Goal: Obtain resource: Download file/media

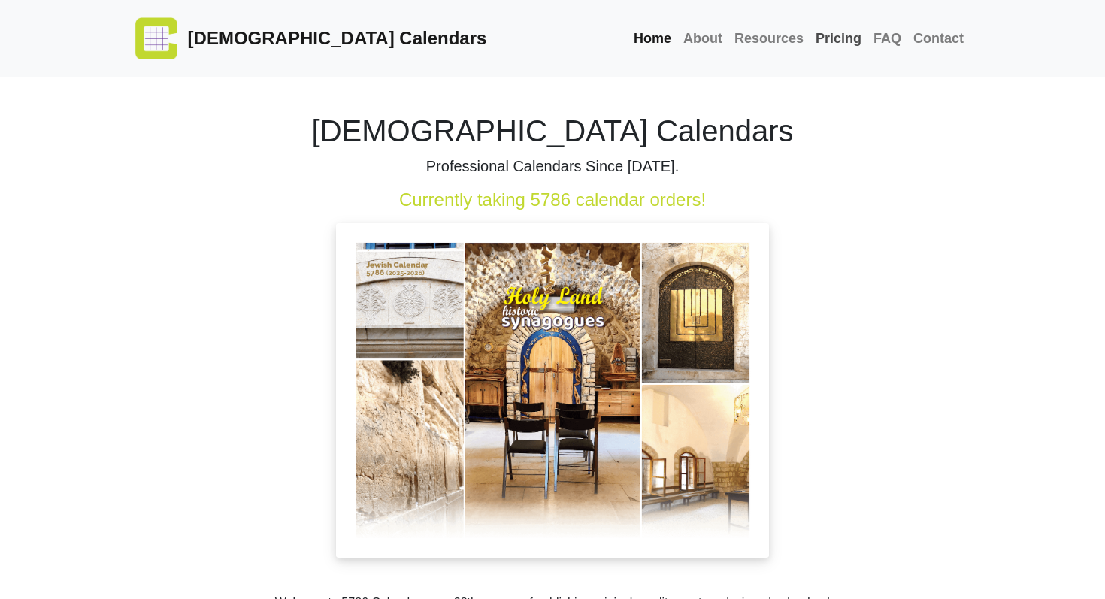
click at [835, 39] on link "Pricing" at bounding box center [839, 39] width 58 height 32
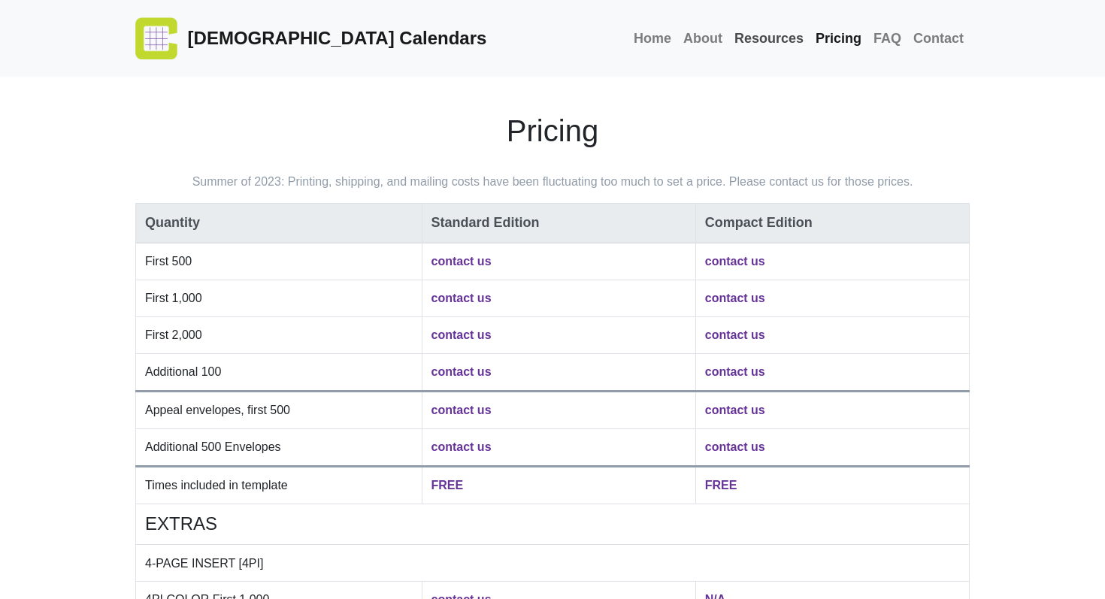
click at [766, 41] on link "Resources" at bounding box center [769, 39] width 81 height 32
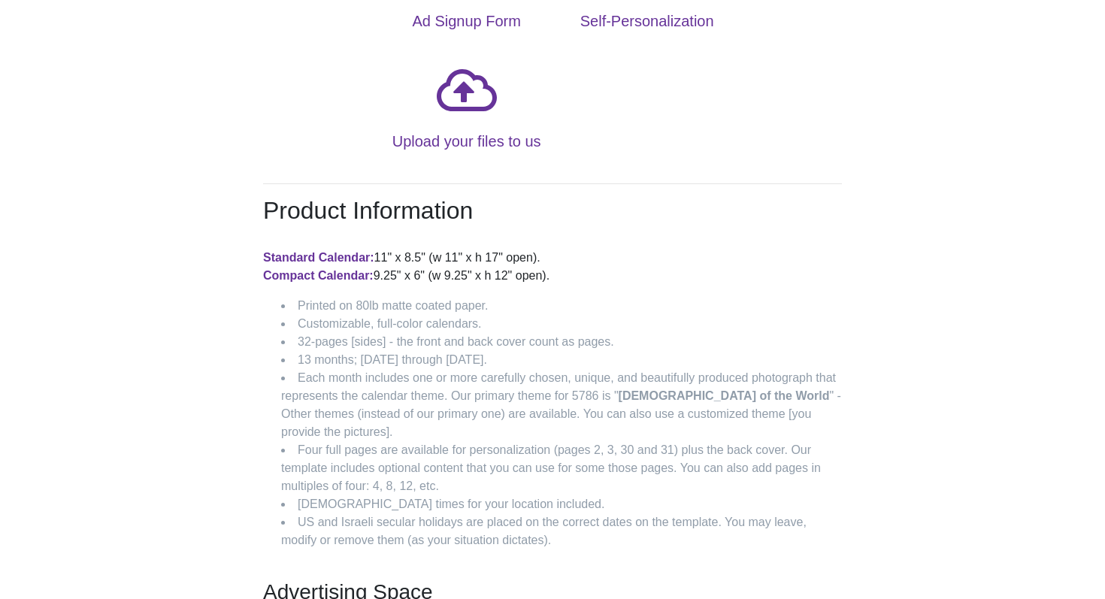
scroll to position [122, 0]
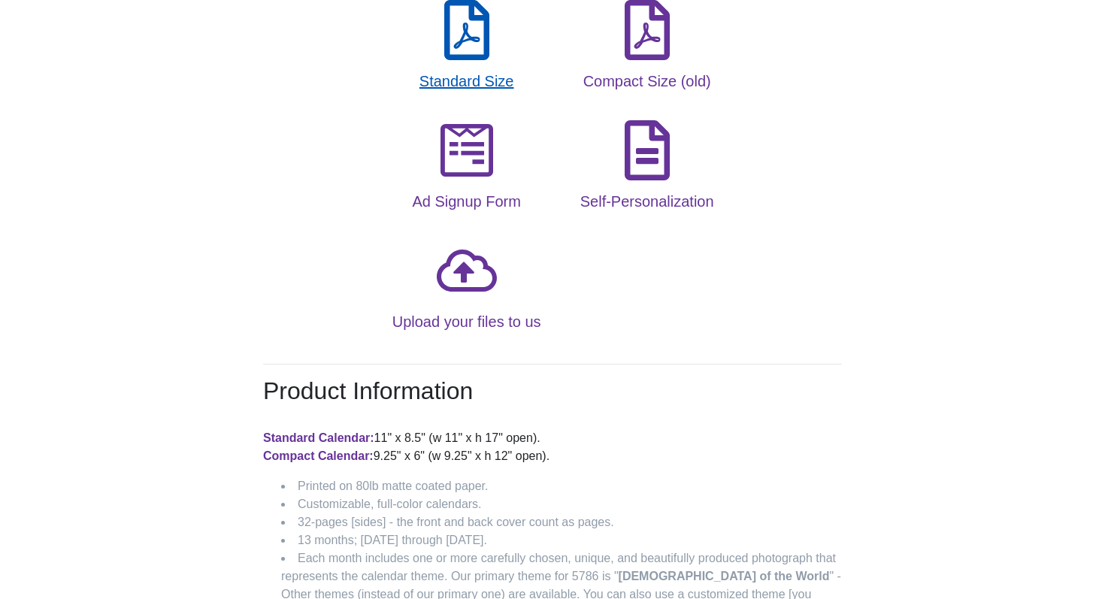
click at [460, 36] on icon at bounding box center [467, 30] width 60 height 60
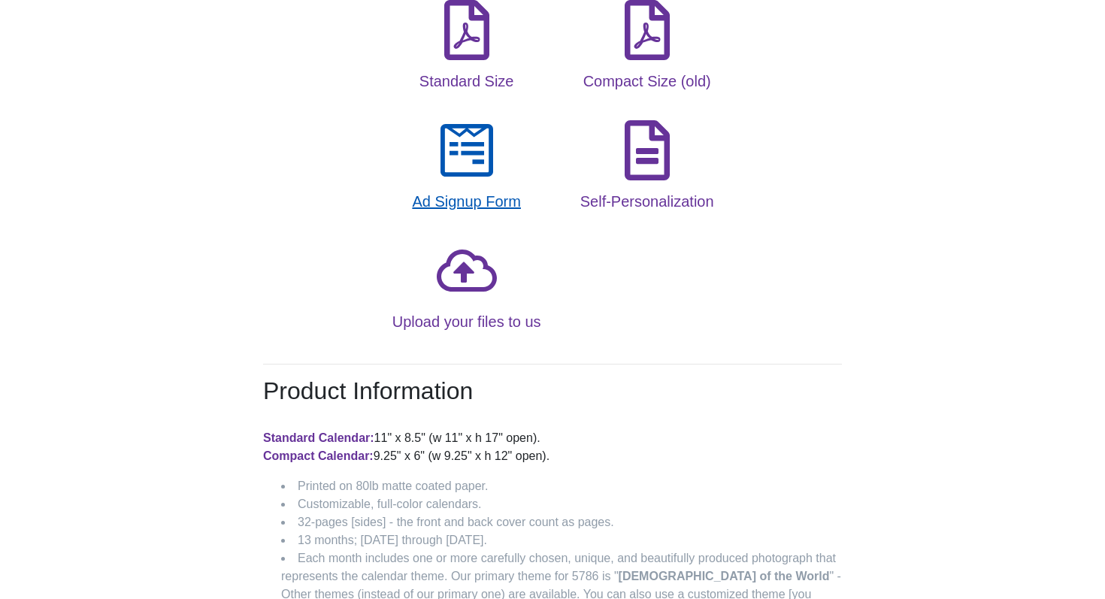
click at [468, 156] on icon at bounding box center [467, 150] width 60 height 60
